Goal: Task Accomplishment & Management: Manage account settings

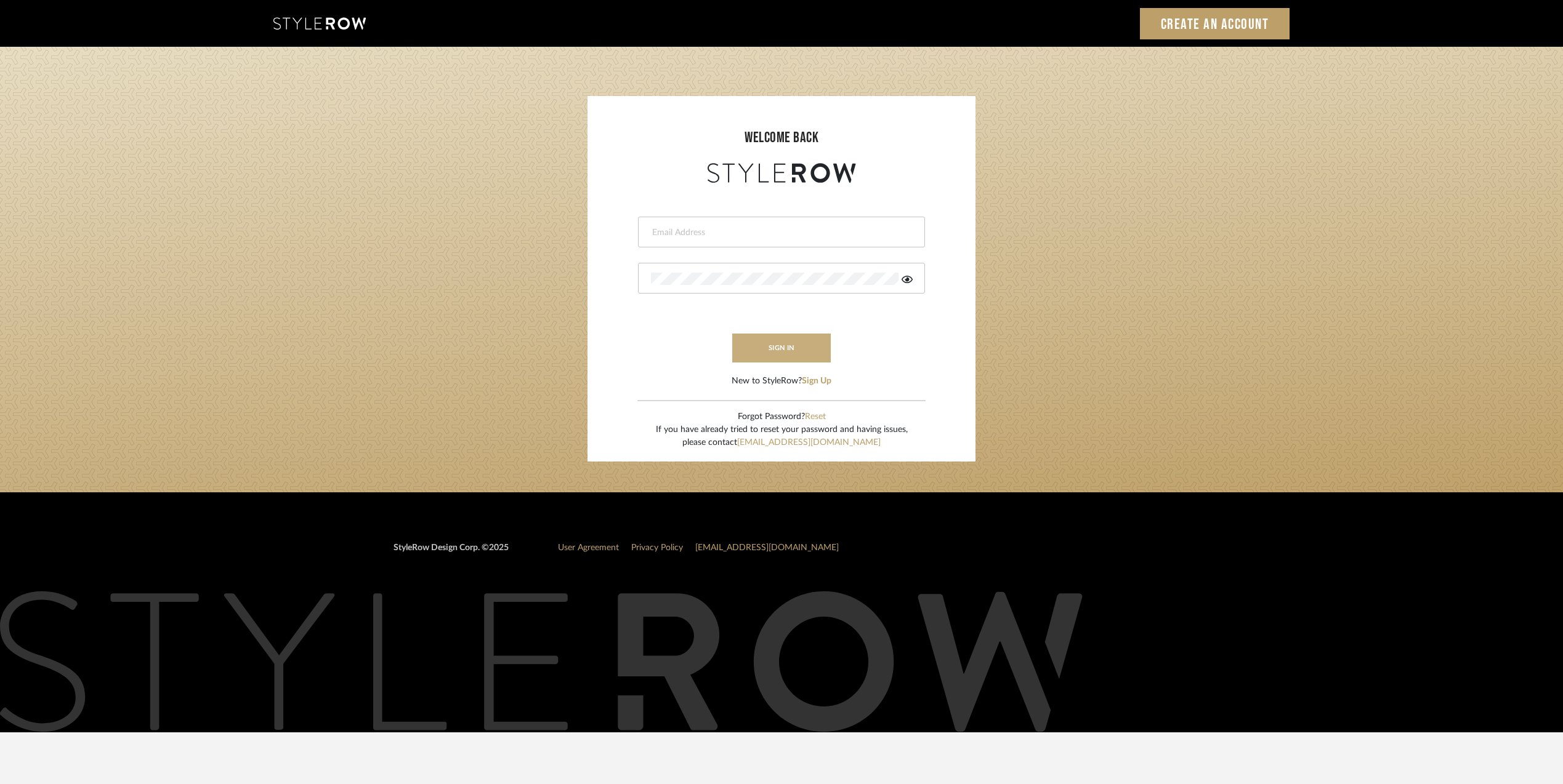
type input "[PERSON_NAME][EMAIL_ADDRESS][DOMAIN_NAME]"
click at [763, 341] on button "sign in" at bounding box center [782, 348] width 99 height 29
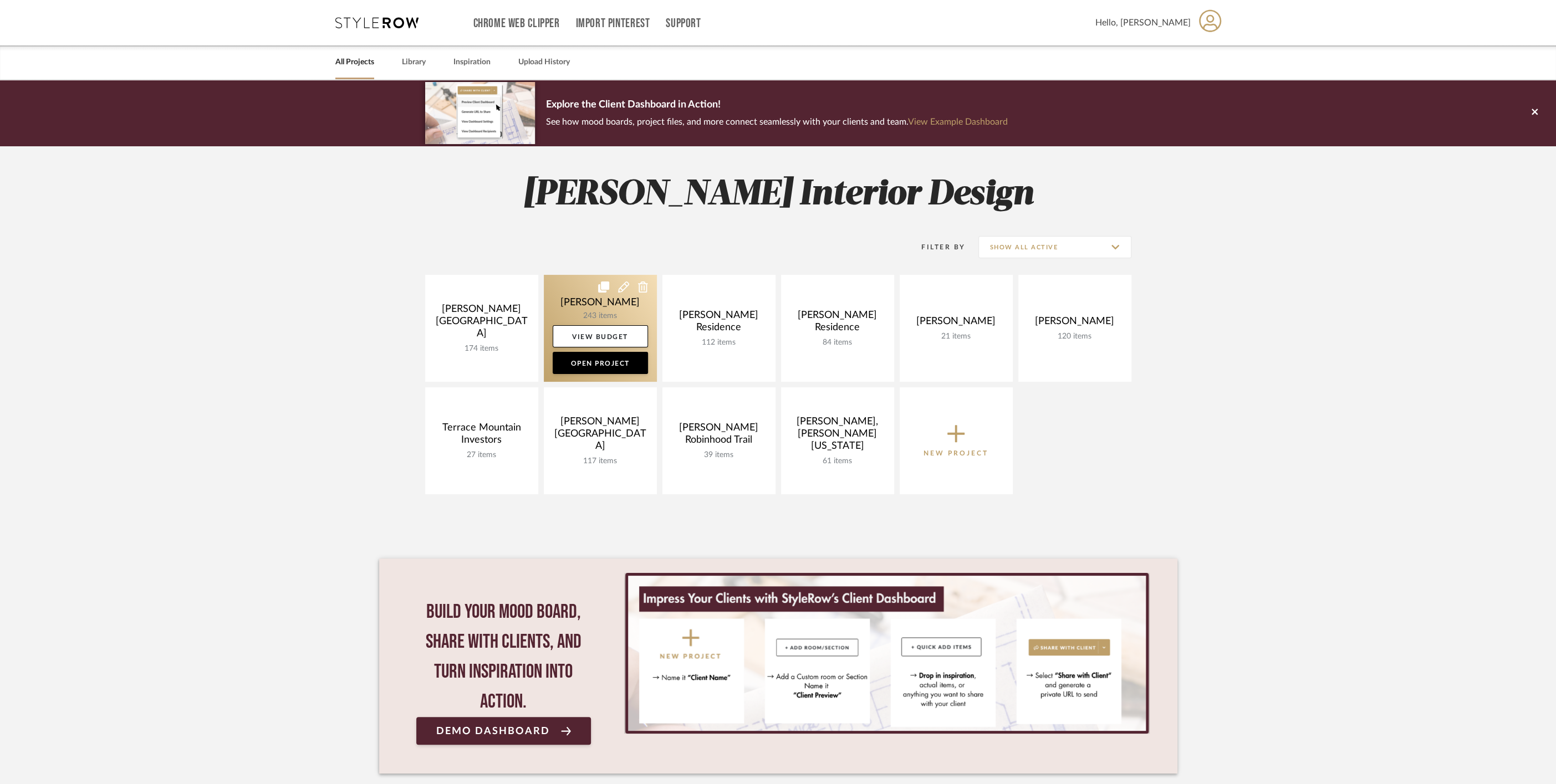
click at [584, 305] on link at bounding box center [600, 328] width 113 height 107
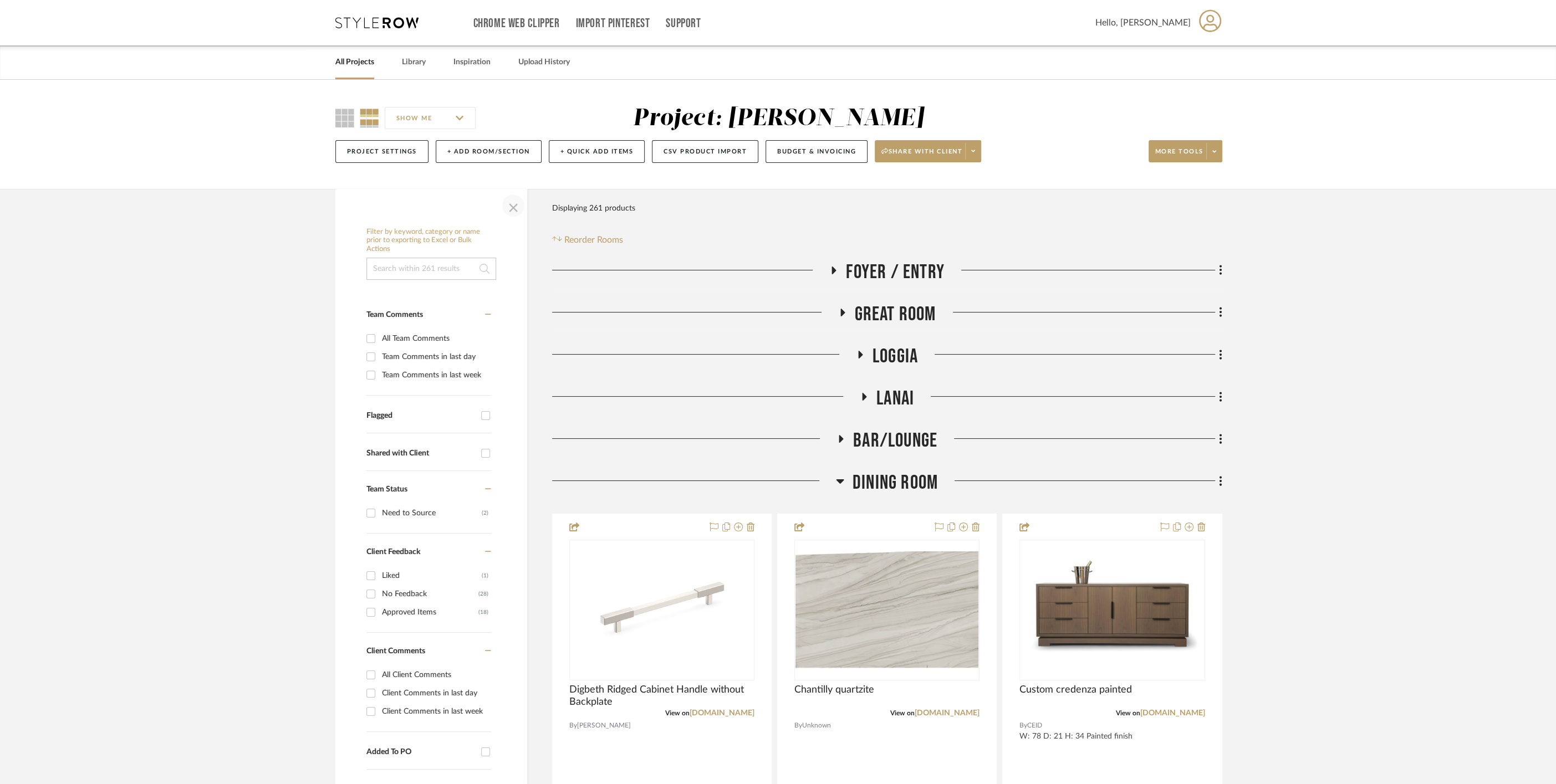
click at [507, 208] on span "button" at bounding box center [513, 205] width 26 height 26
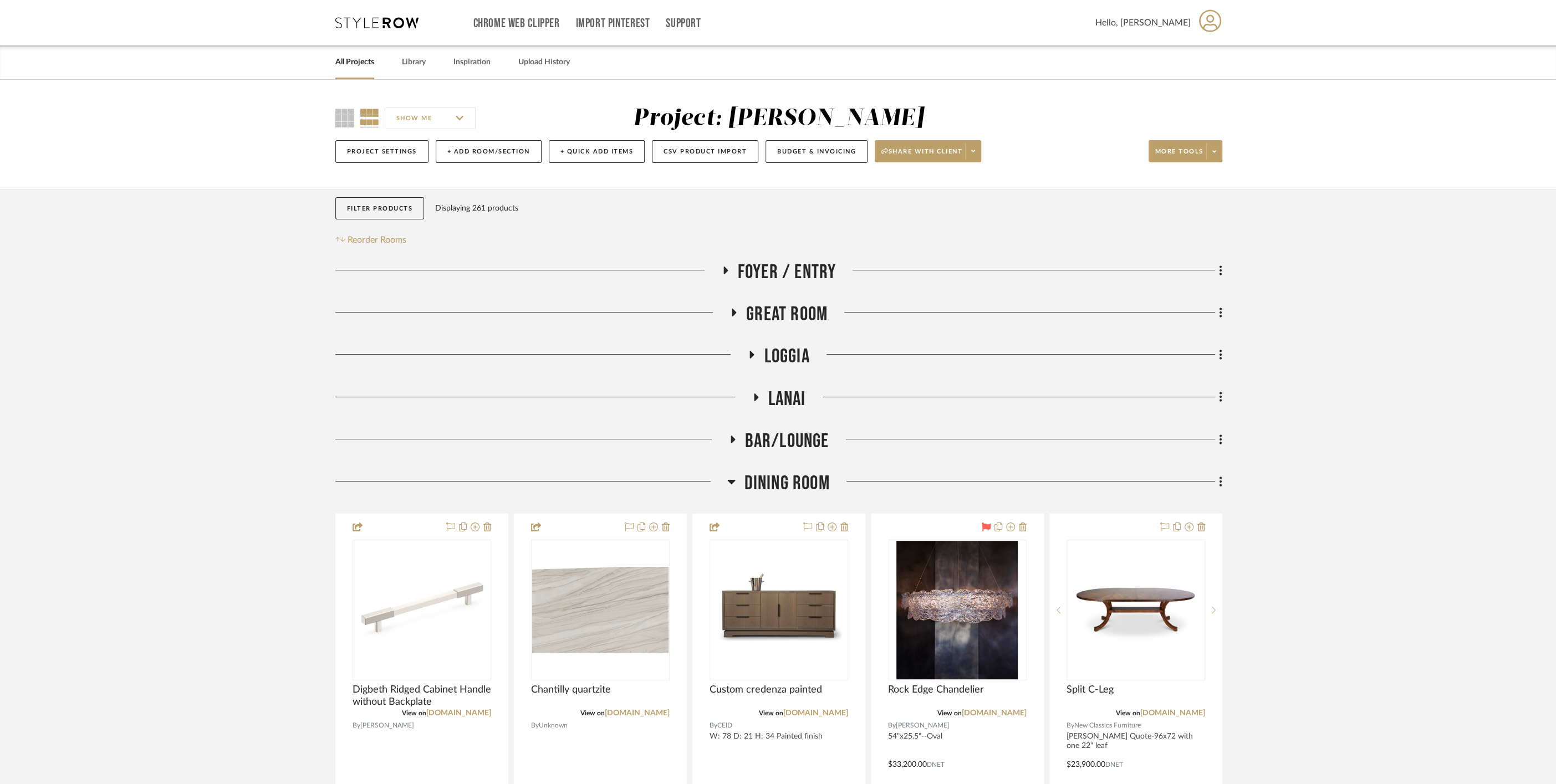
click at [752, 479] on span "Dining Room" at bounding box center [786, 484] width 85 height 24
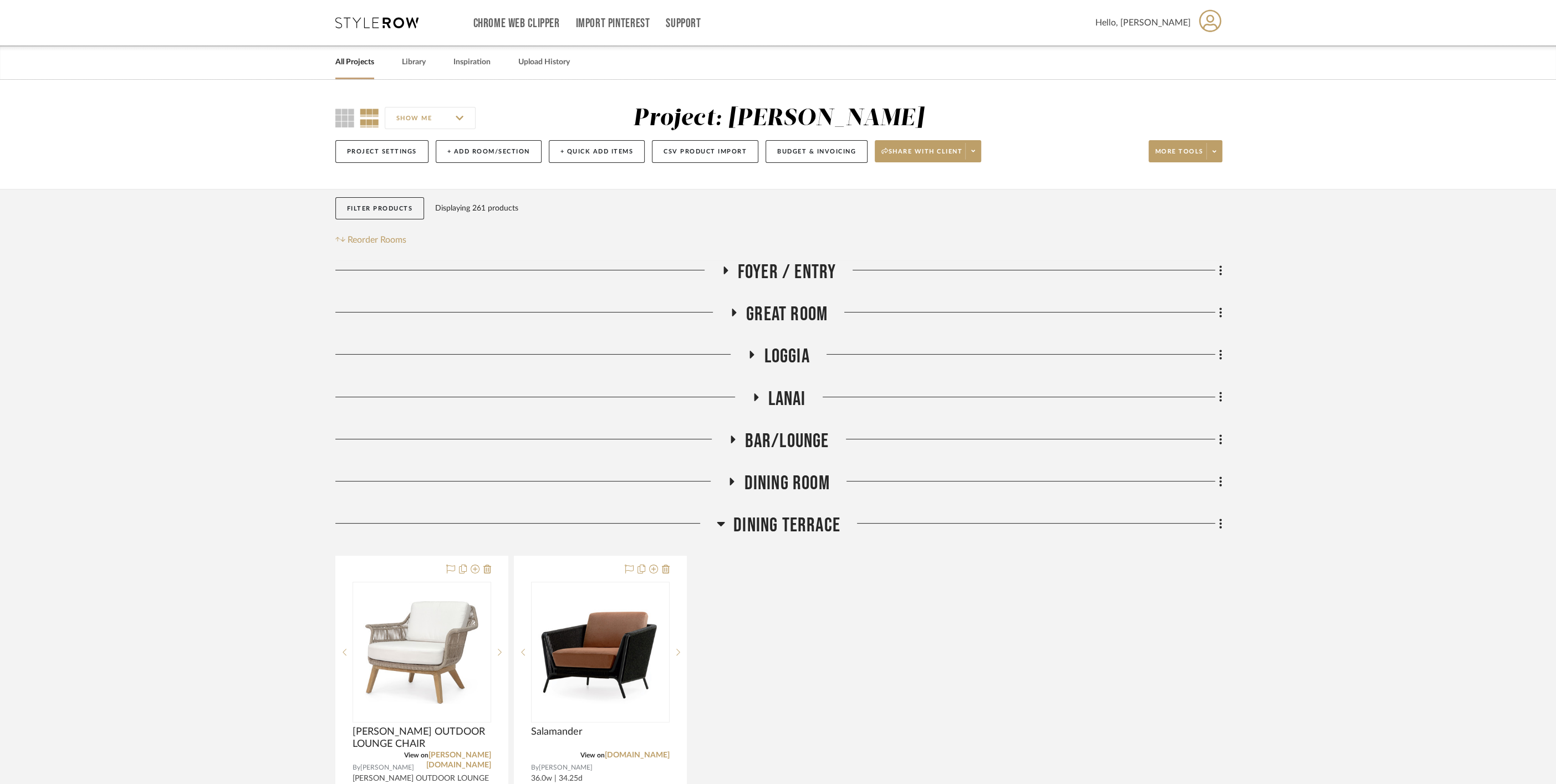
click at [769, 320] on span "Great Room" at bounding box center [786, 315] width 81 height 24
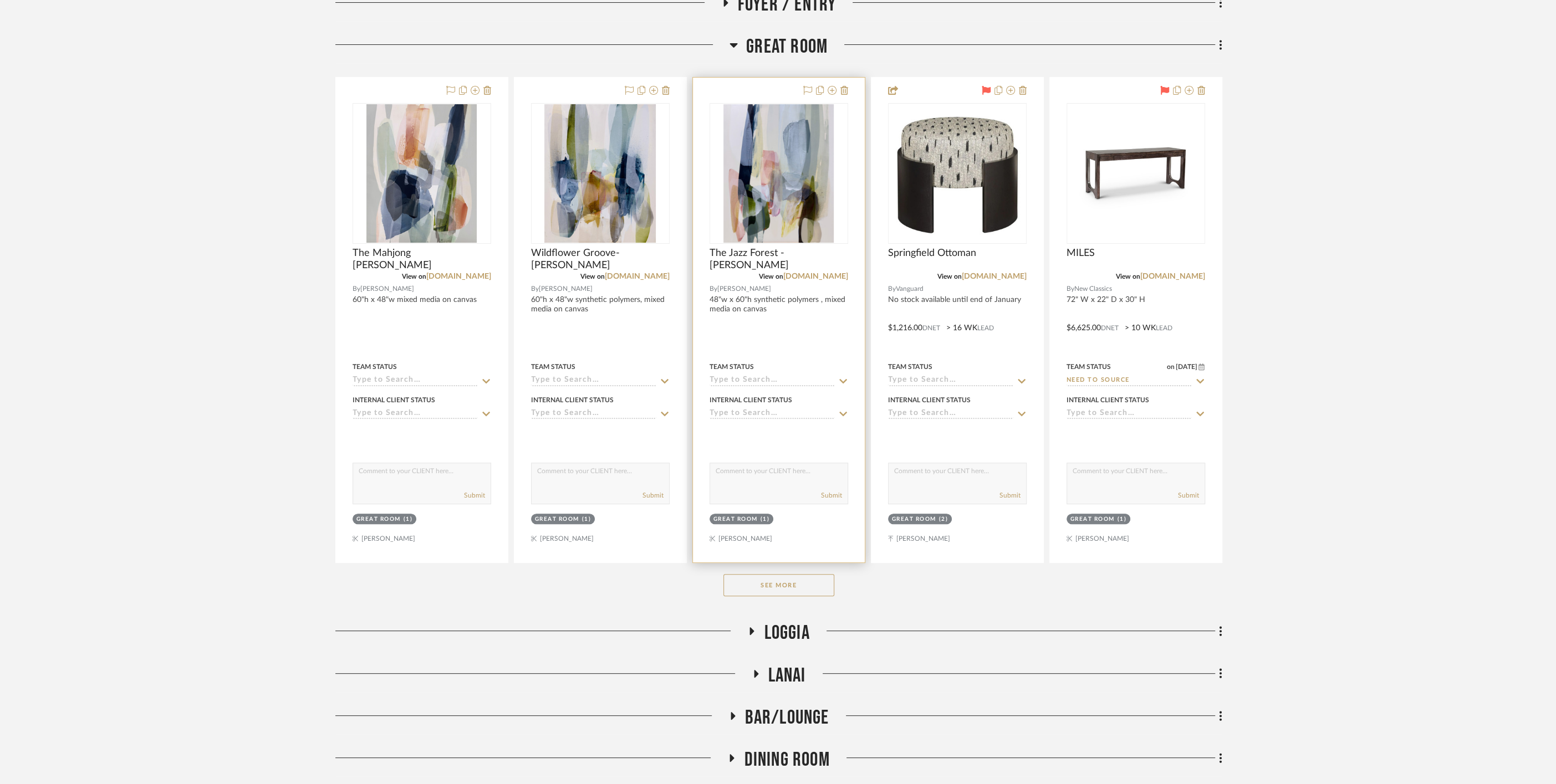
scroll to position [307, 0]
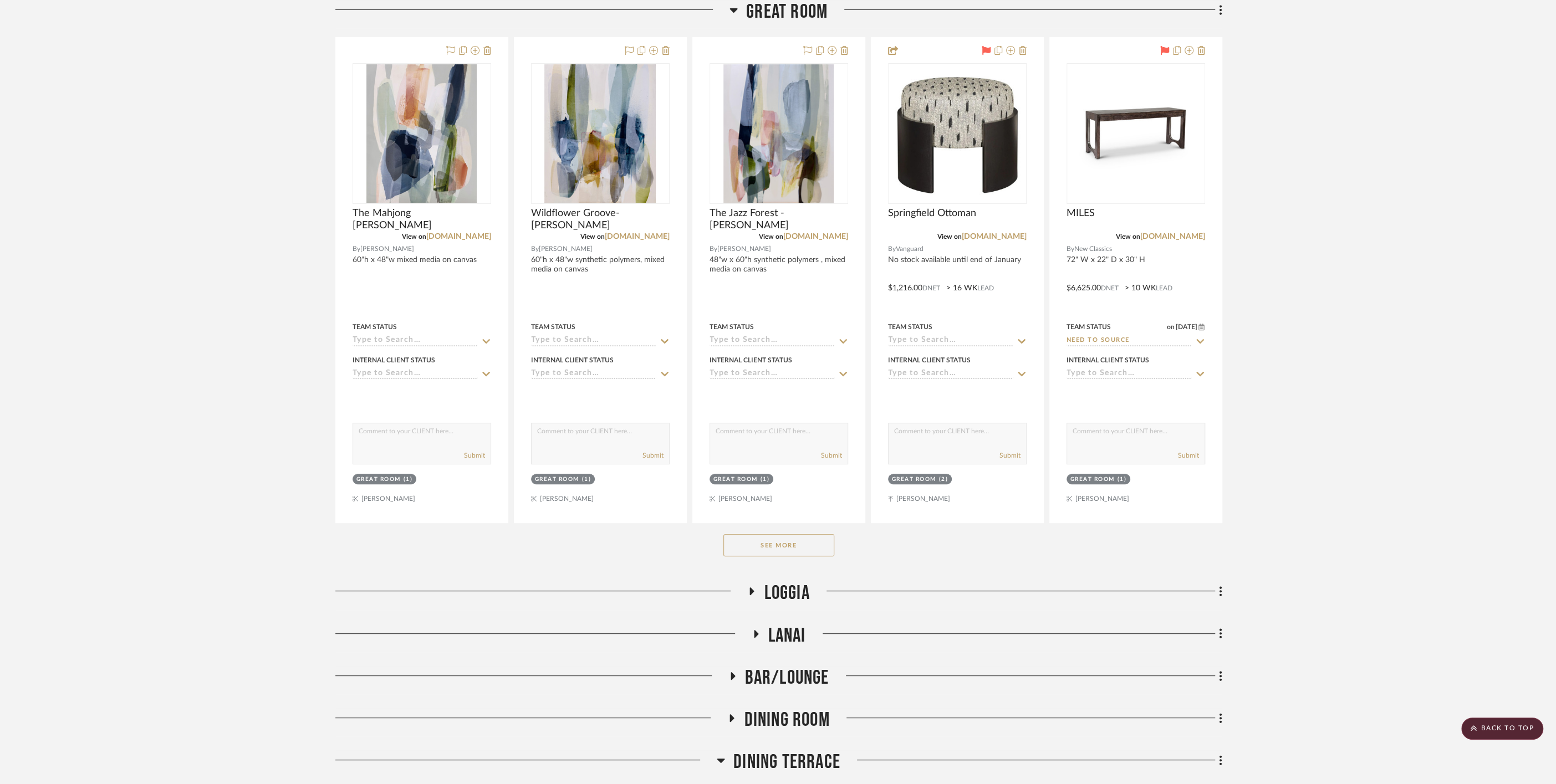
click at [803, 560] on div "See More" at bounding box center [778, 545] width 886 height 44
click at [794, 548] on button "See More" at bounding box center [778, 545] width 111 height 22
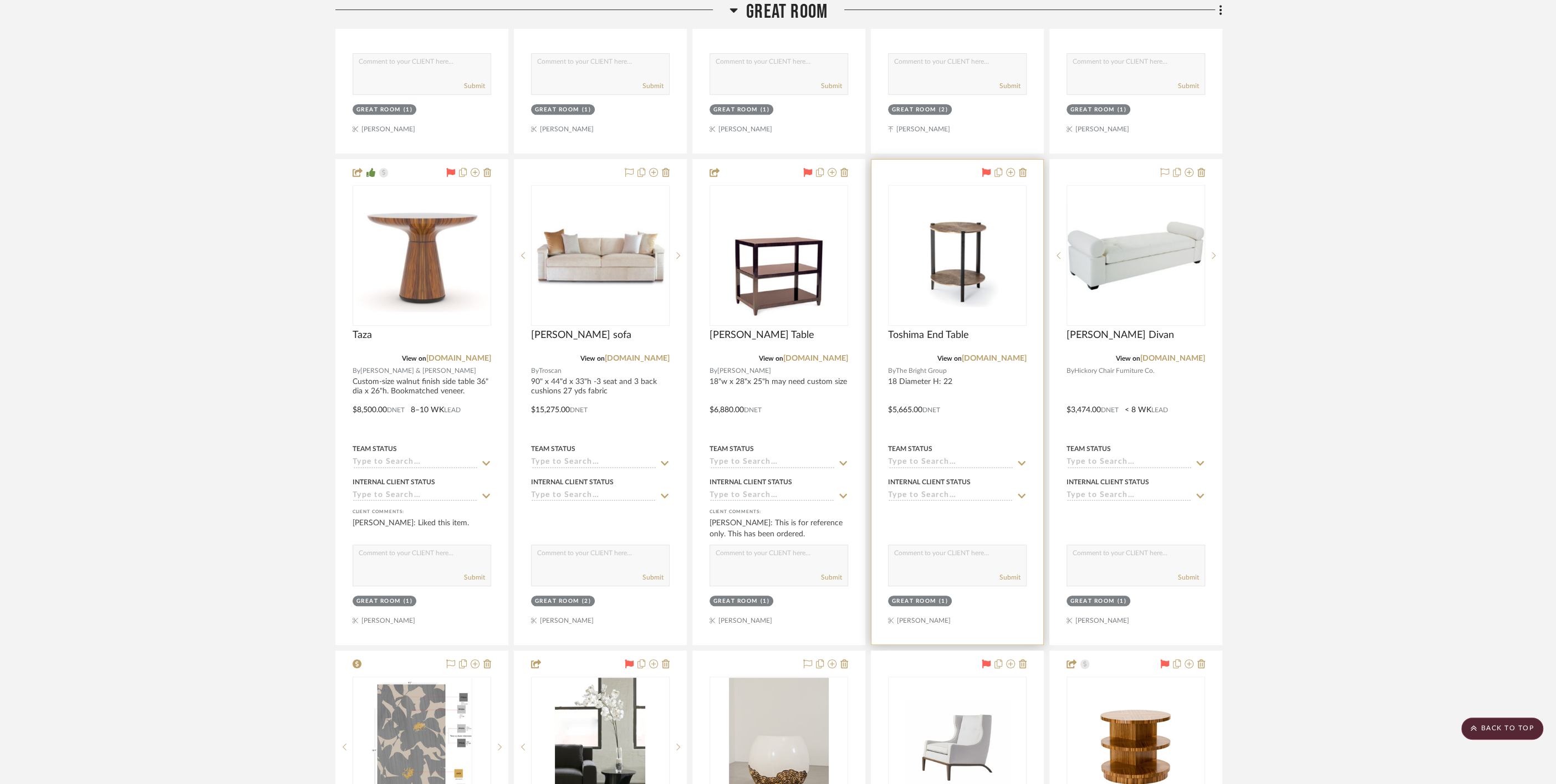
scroll to position [862, 0]
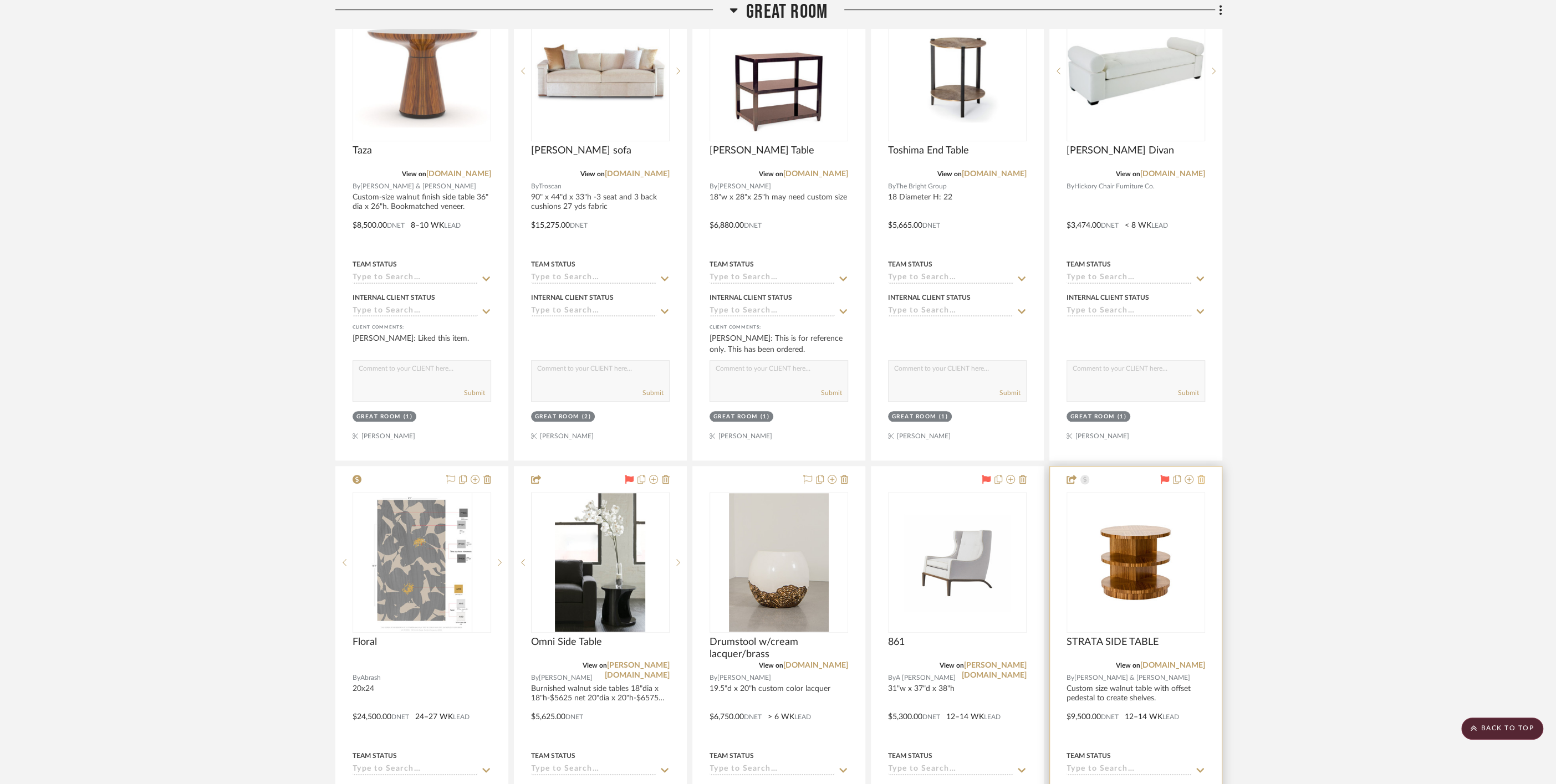
click at [1199, 477] on icon at bounding box center [1201, 480] width 8 height 9
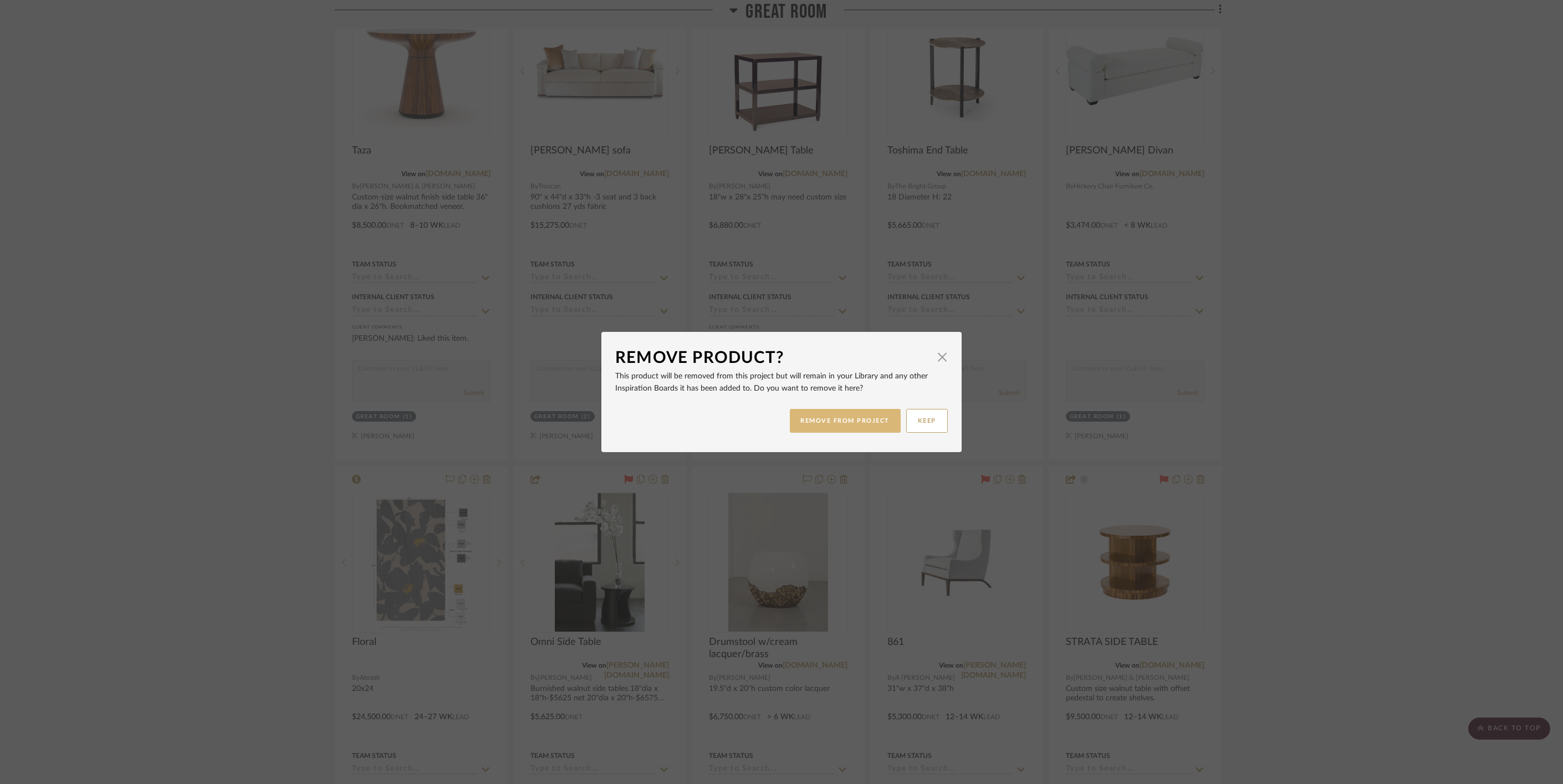
click at [853, 419] on button "REMOVE FROM PROJECT" at bounding box center [846, 421] width 111 height 24
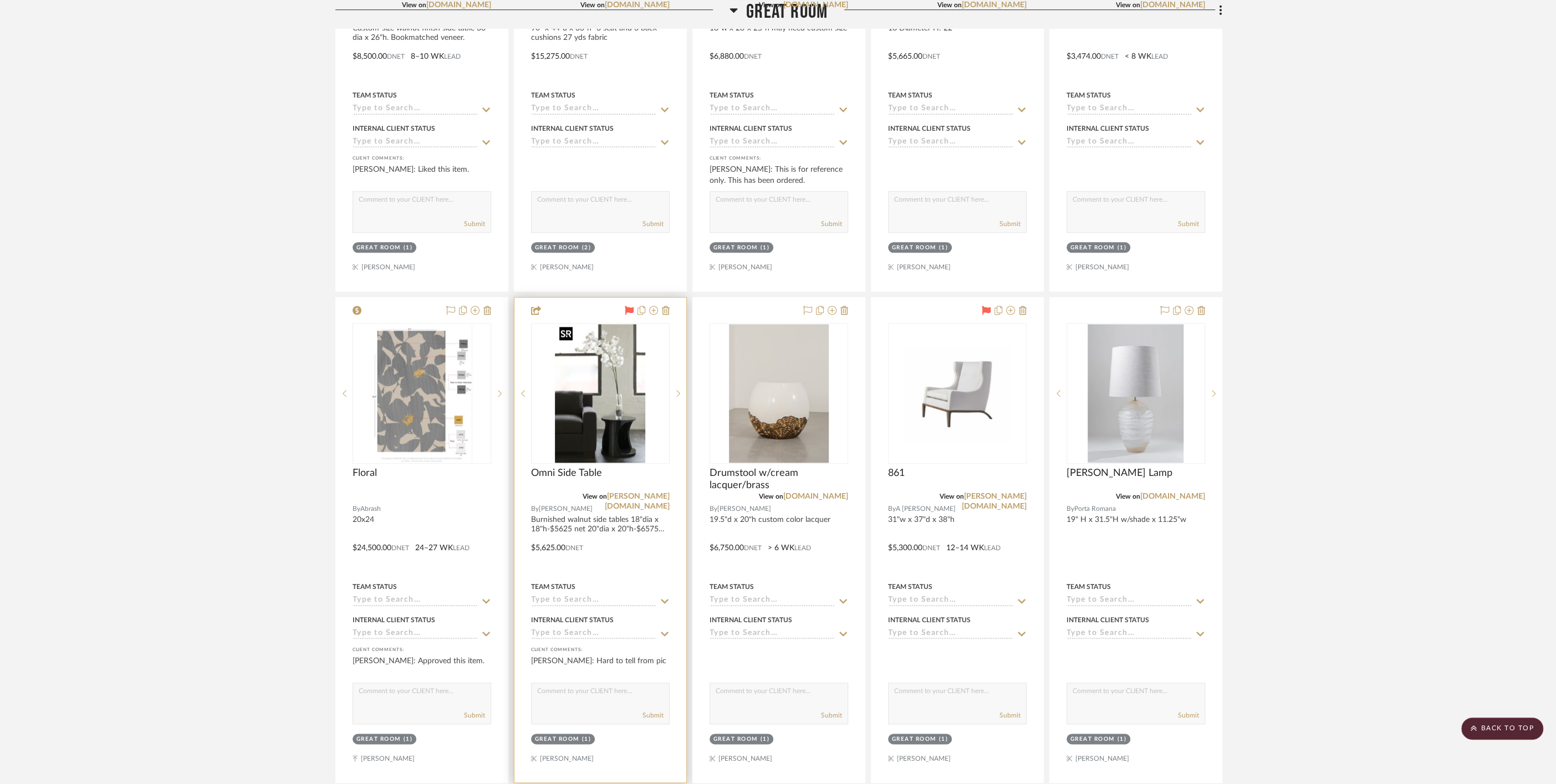
scroll to position [985, 0]
